Goal: Task Accomplishment & Management: Complete application form

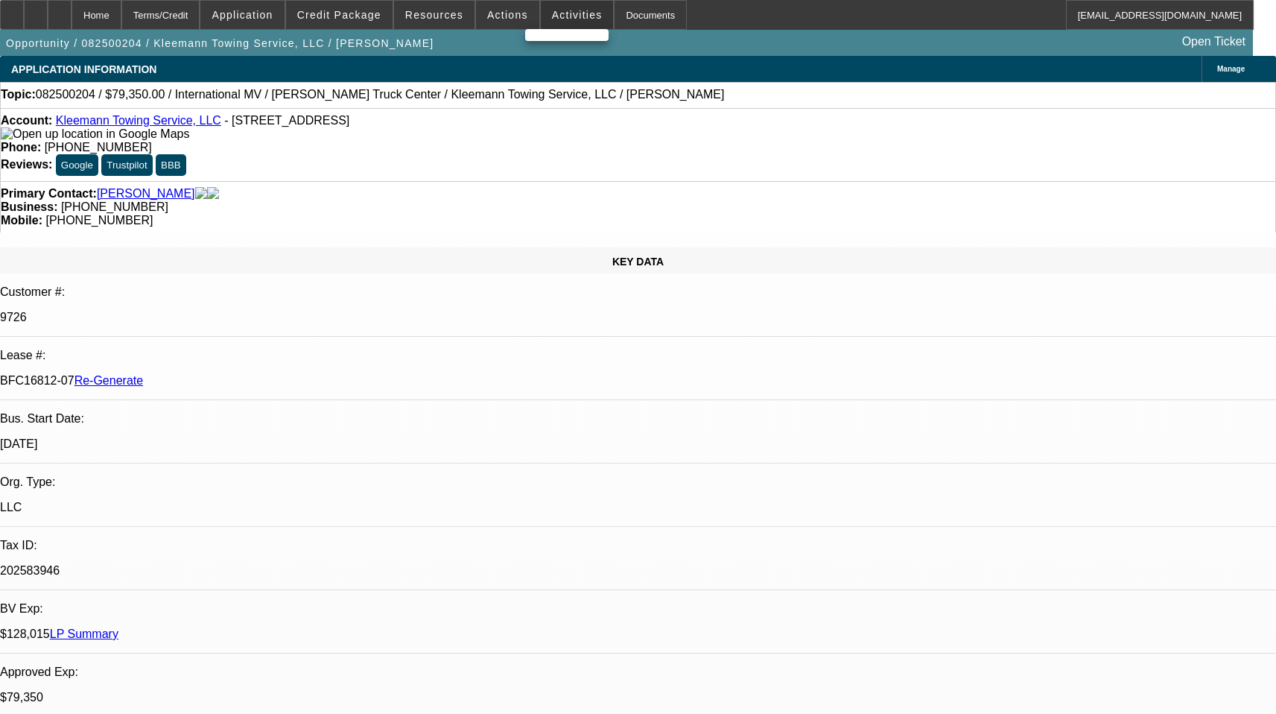
select select "3"
select select "0"
select select "6"
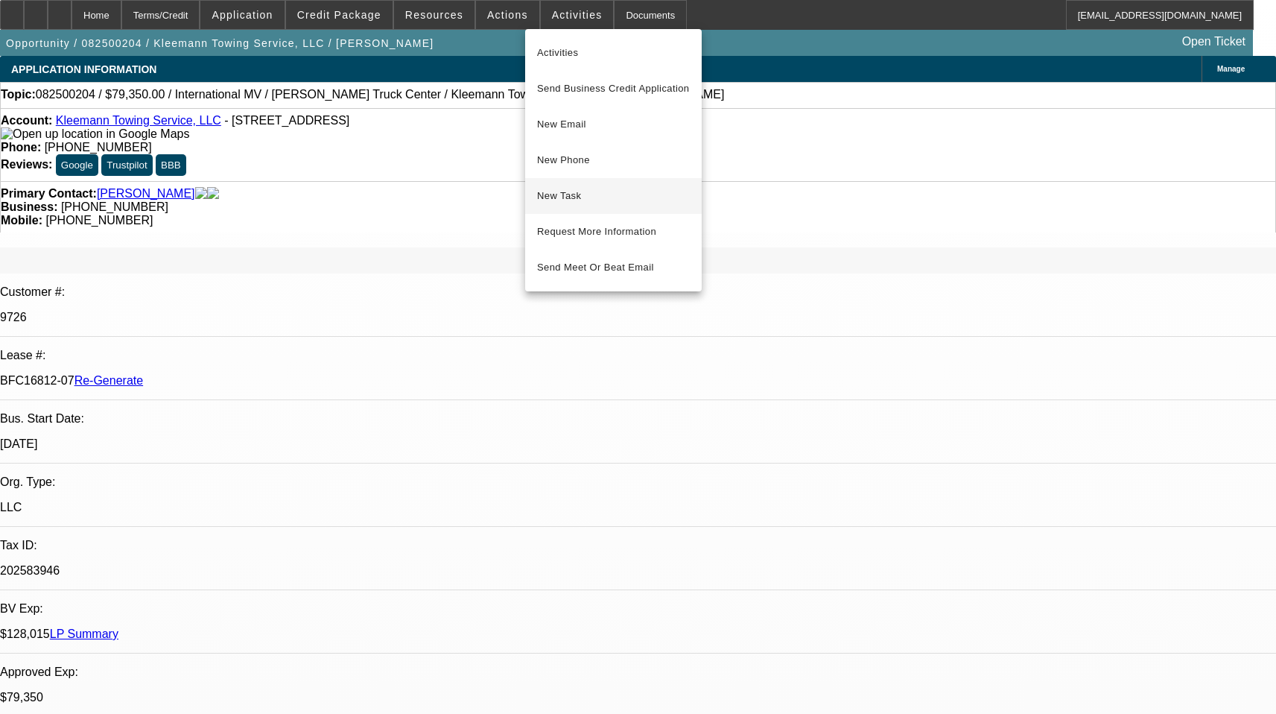
click at [589, 194] on span "New Task" at bounding box center [613, 196] width 153 height 18
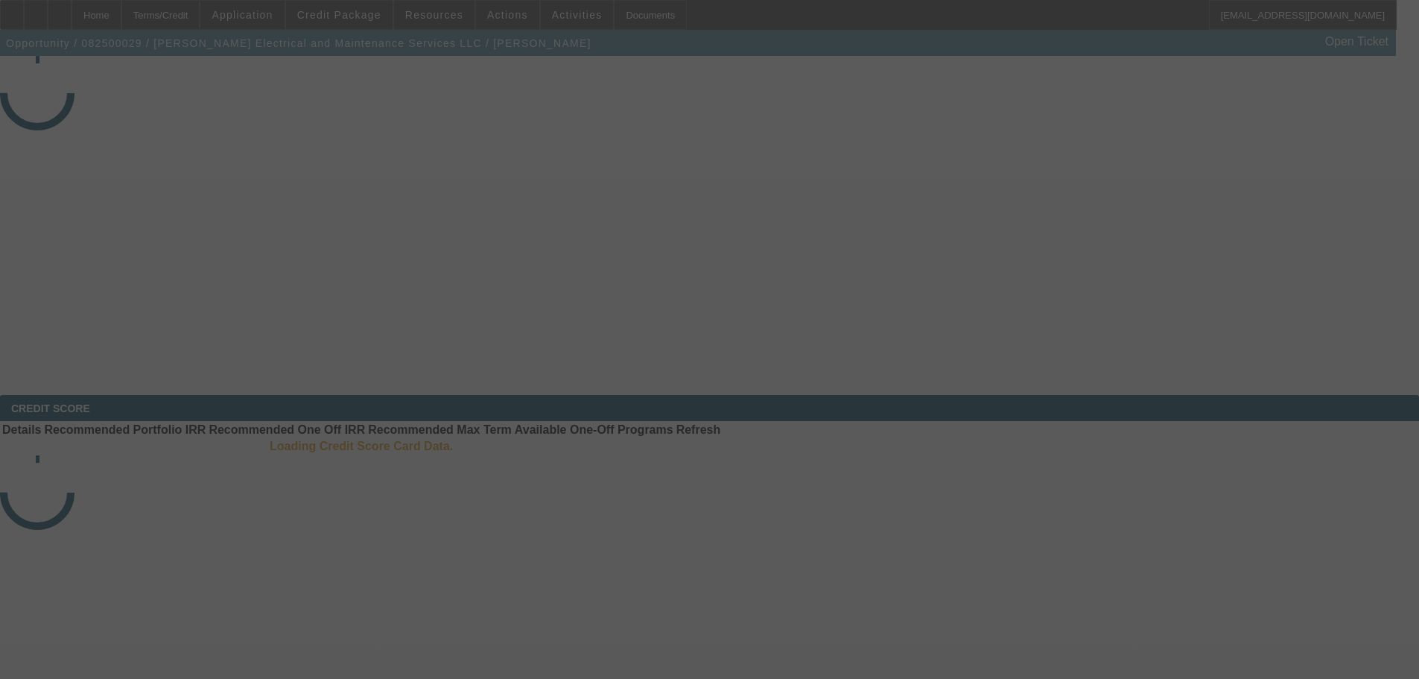
select select "4"
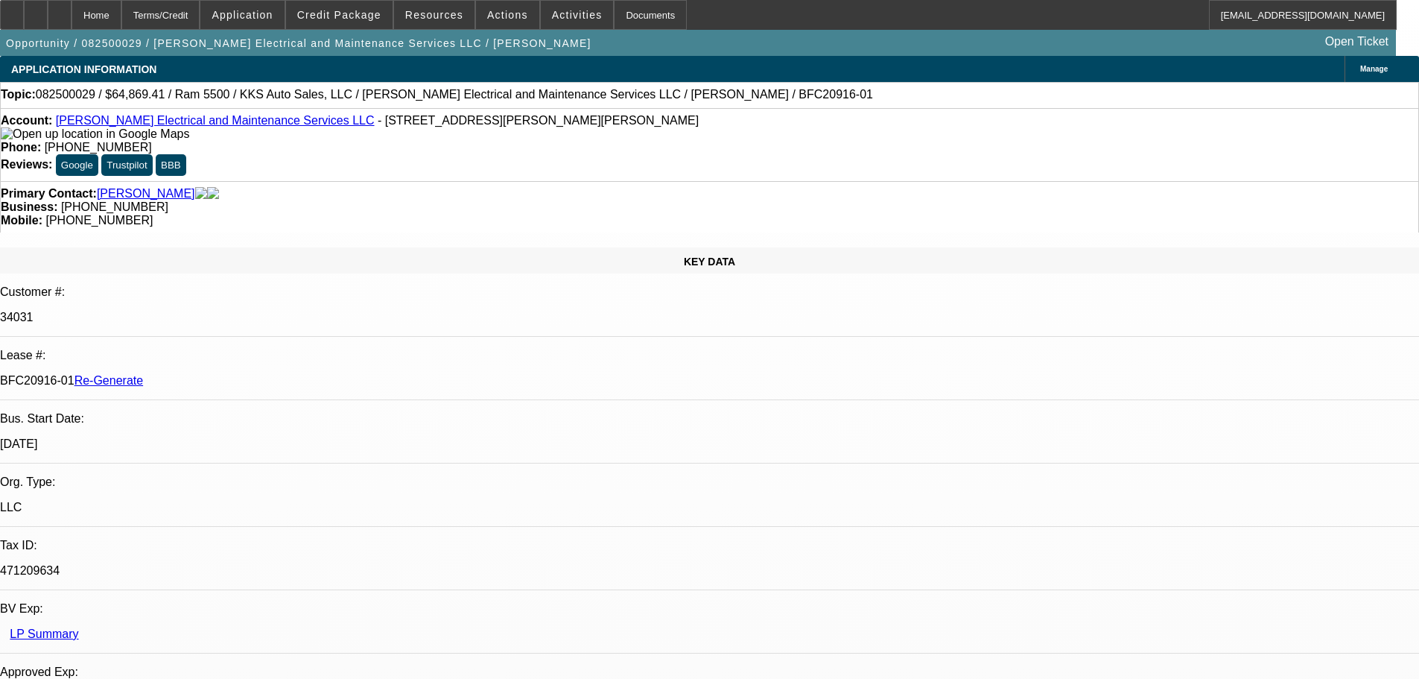
select select "0.1"
select select "2"
select select "0"
select select "6"
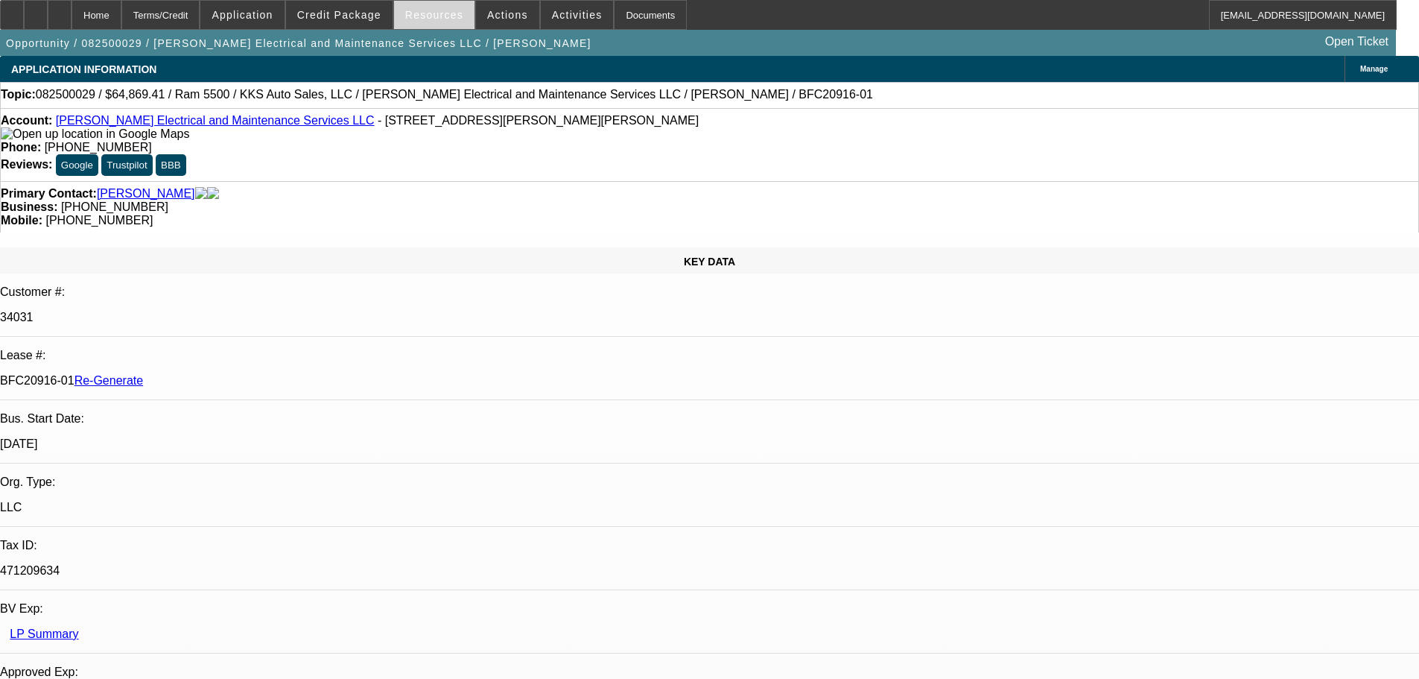
click at [425, 20] on span "Resources" at bounding box center [434, 15] width 58 height 12
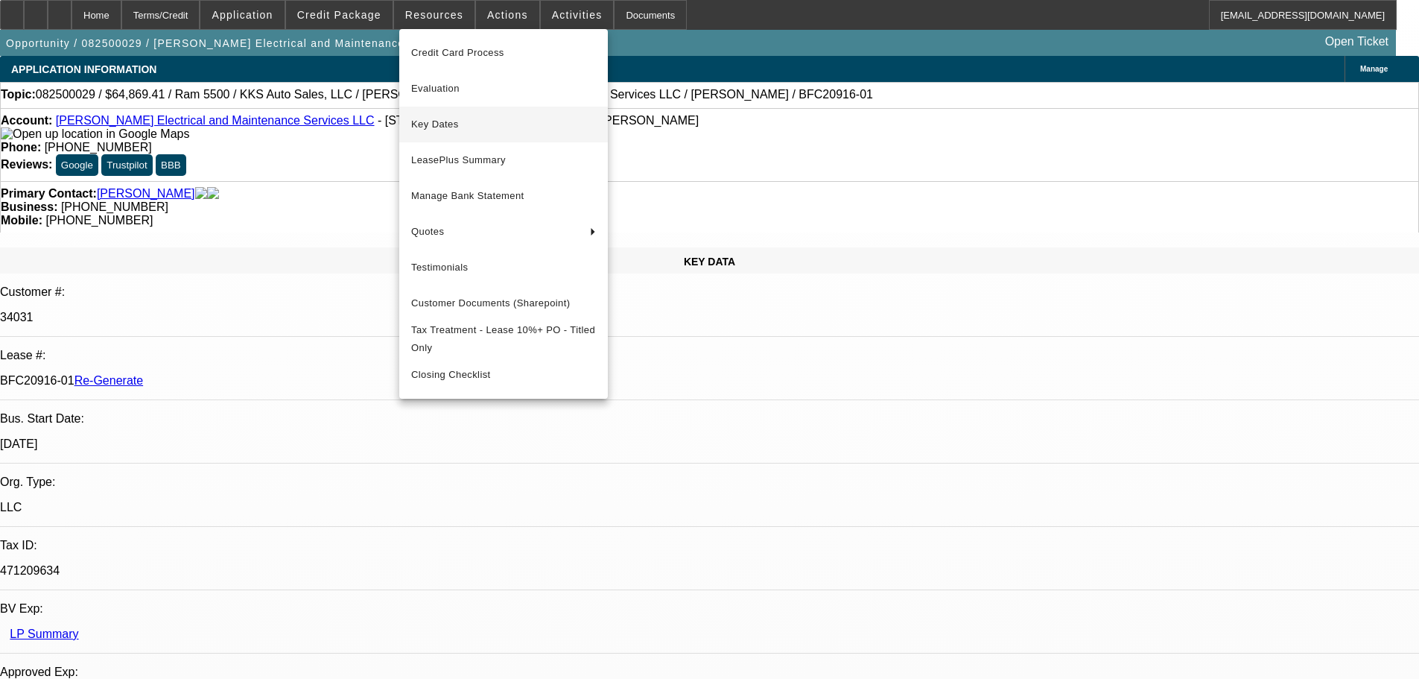
click at [449, 130] on span "Key Dates" at bounding box center [503, 124] width 185 height 18
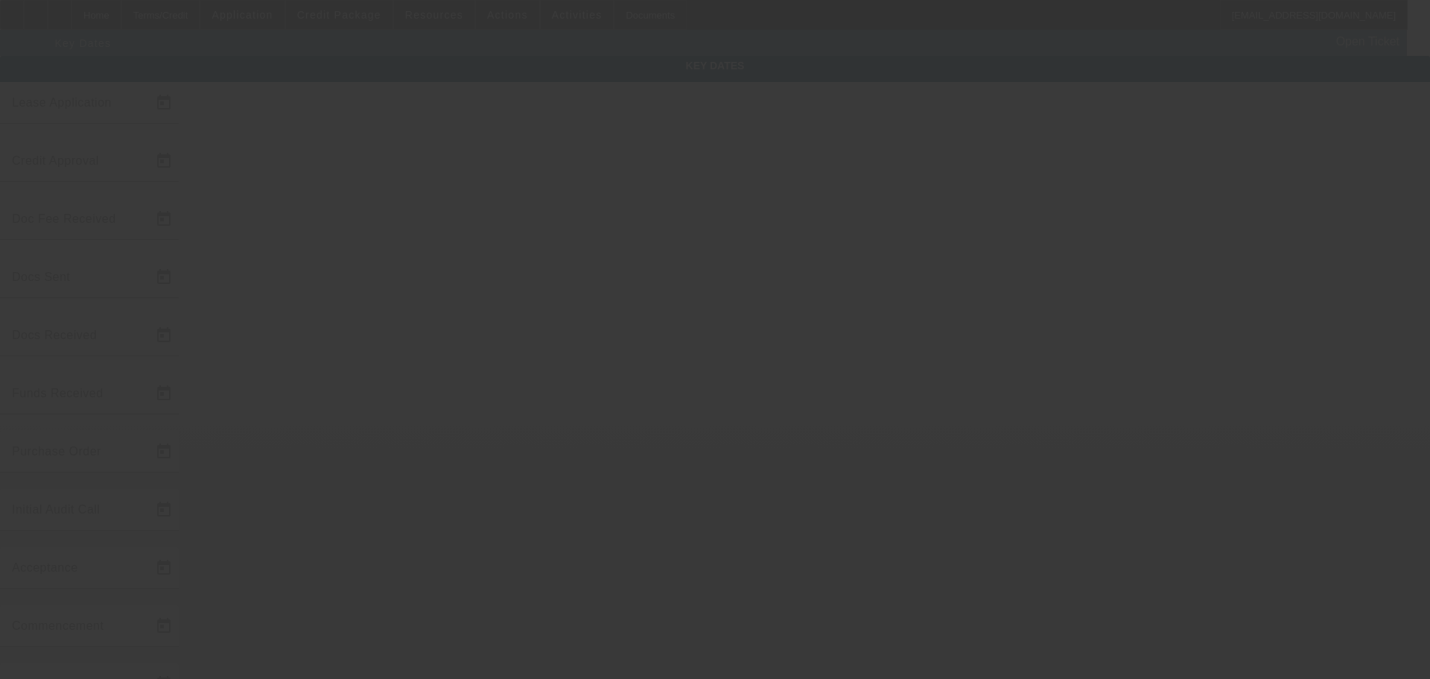
type input "[DATE]"
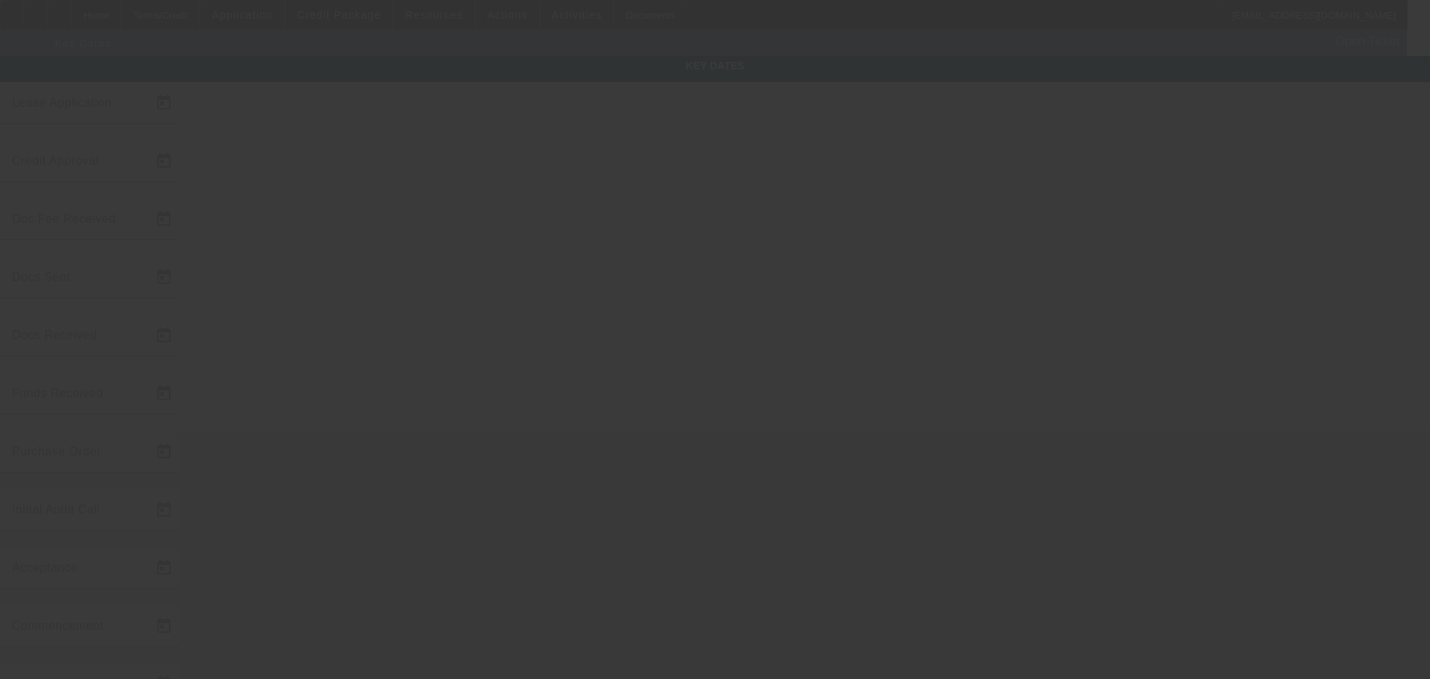
type input "[DATE]"
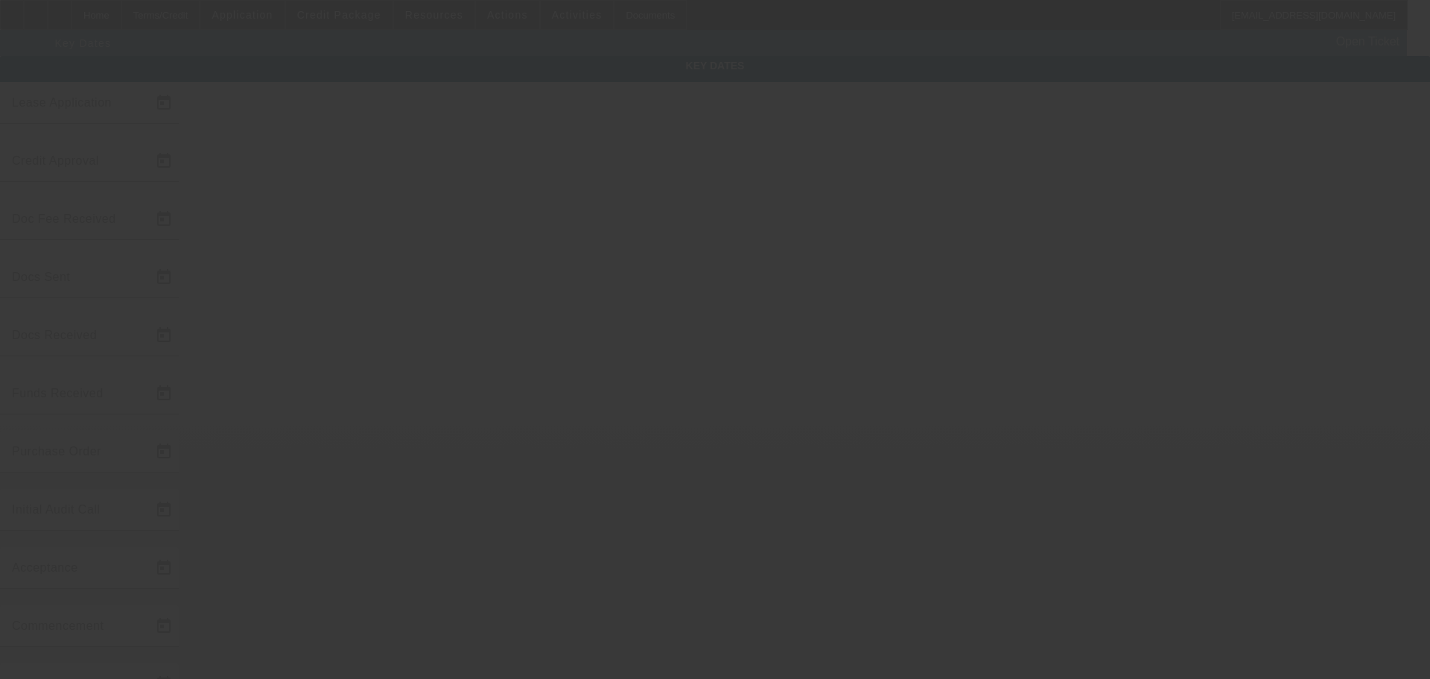
type input "[DATE]"
